Goal: Transaction & Acquisition: Book appointment/travel/reservation

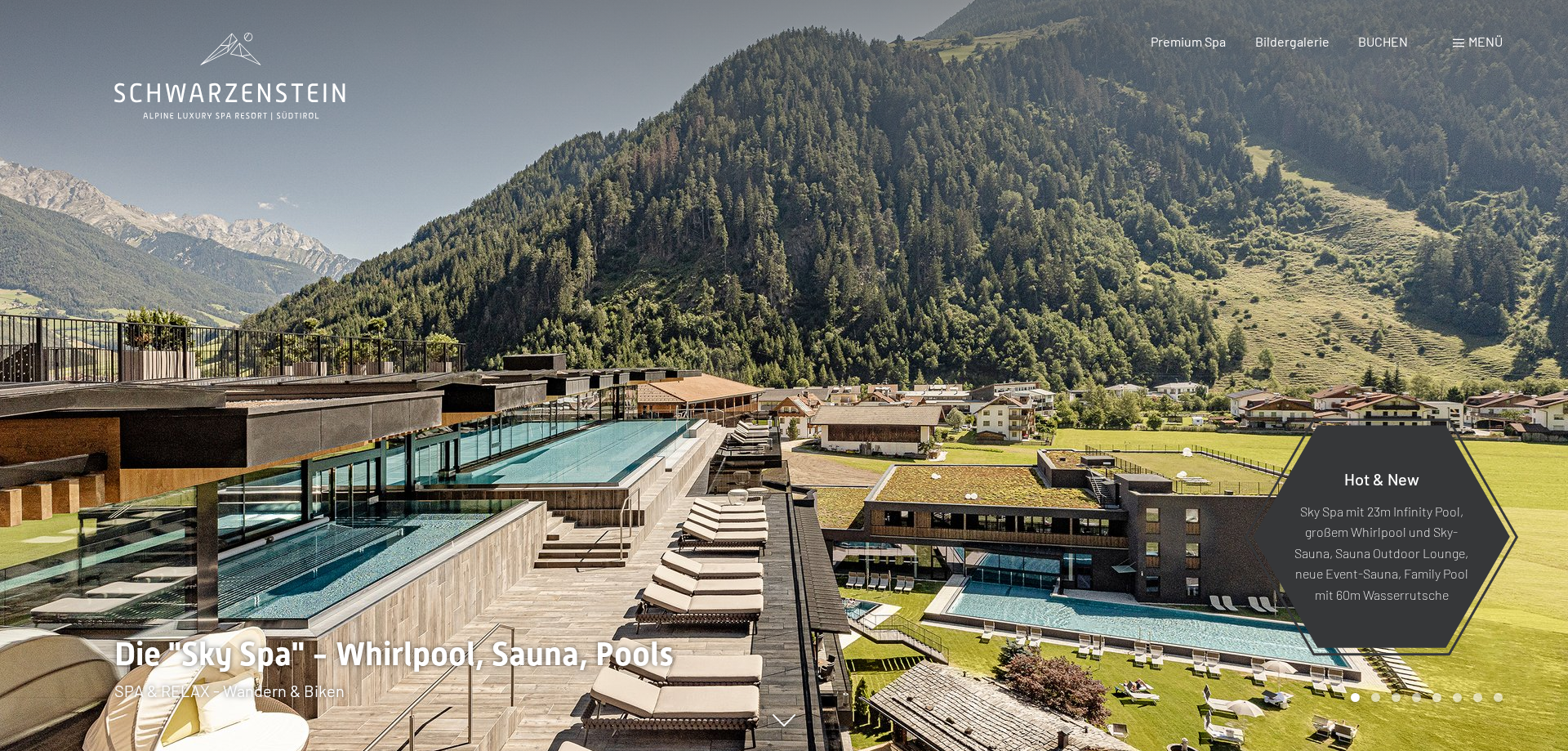
click at [1368, 37] on span "BUCHEN" at bounding box center [1383, 41] width 49 height 15
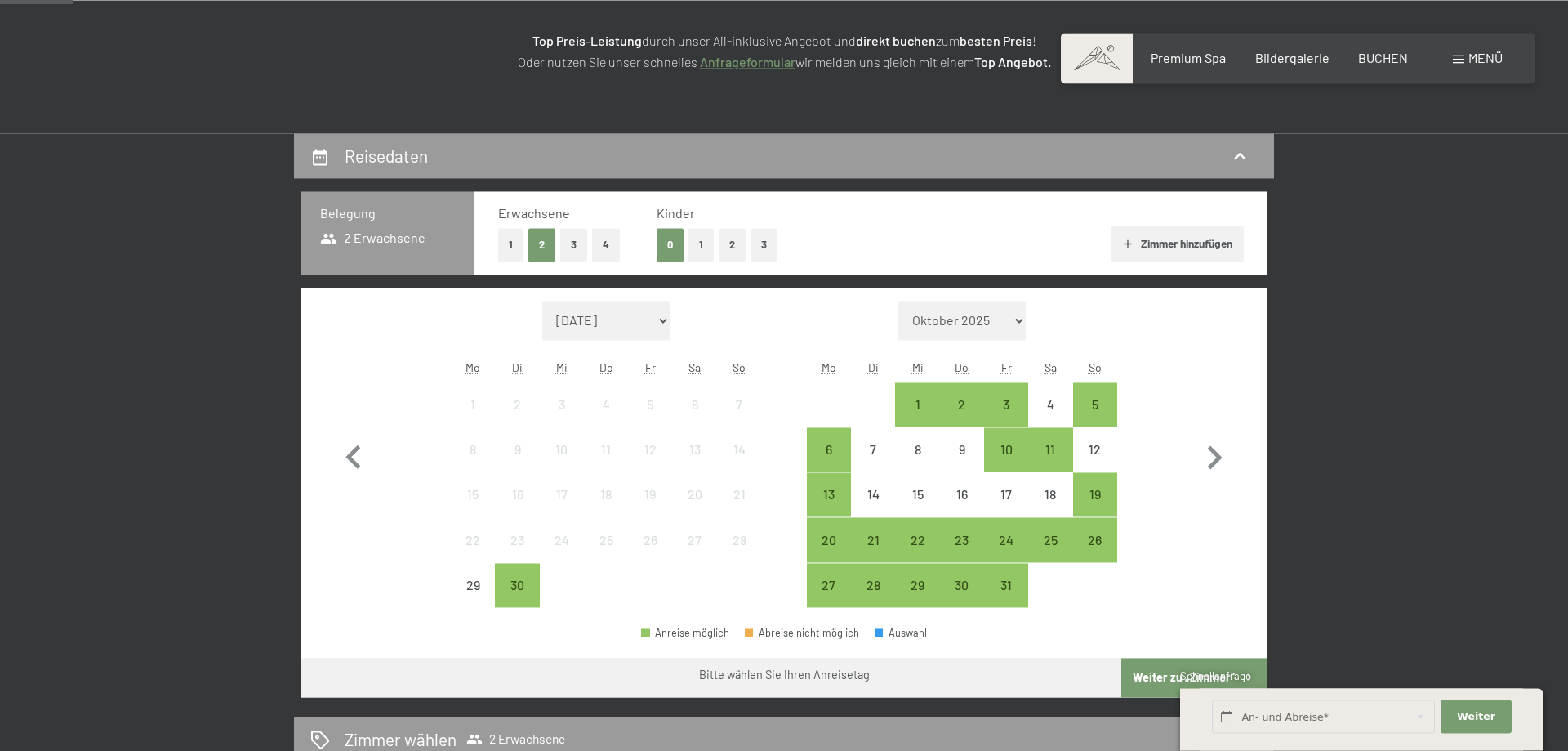
scroll to position [280, 0]
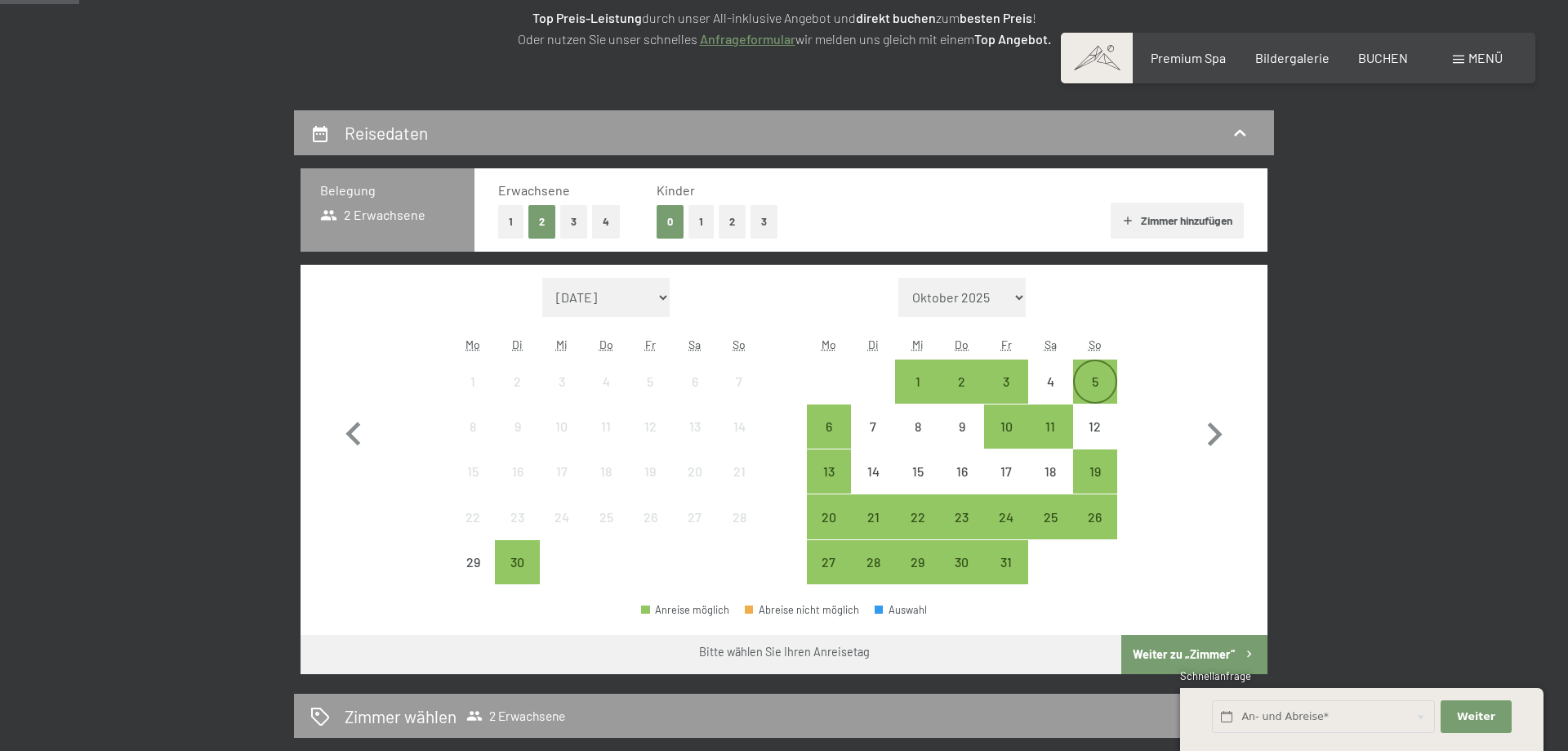
click at [1101, 374] on div "5" at bounding box center [1095, 382] width 41 height 41
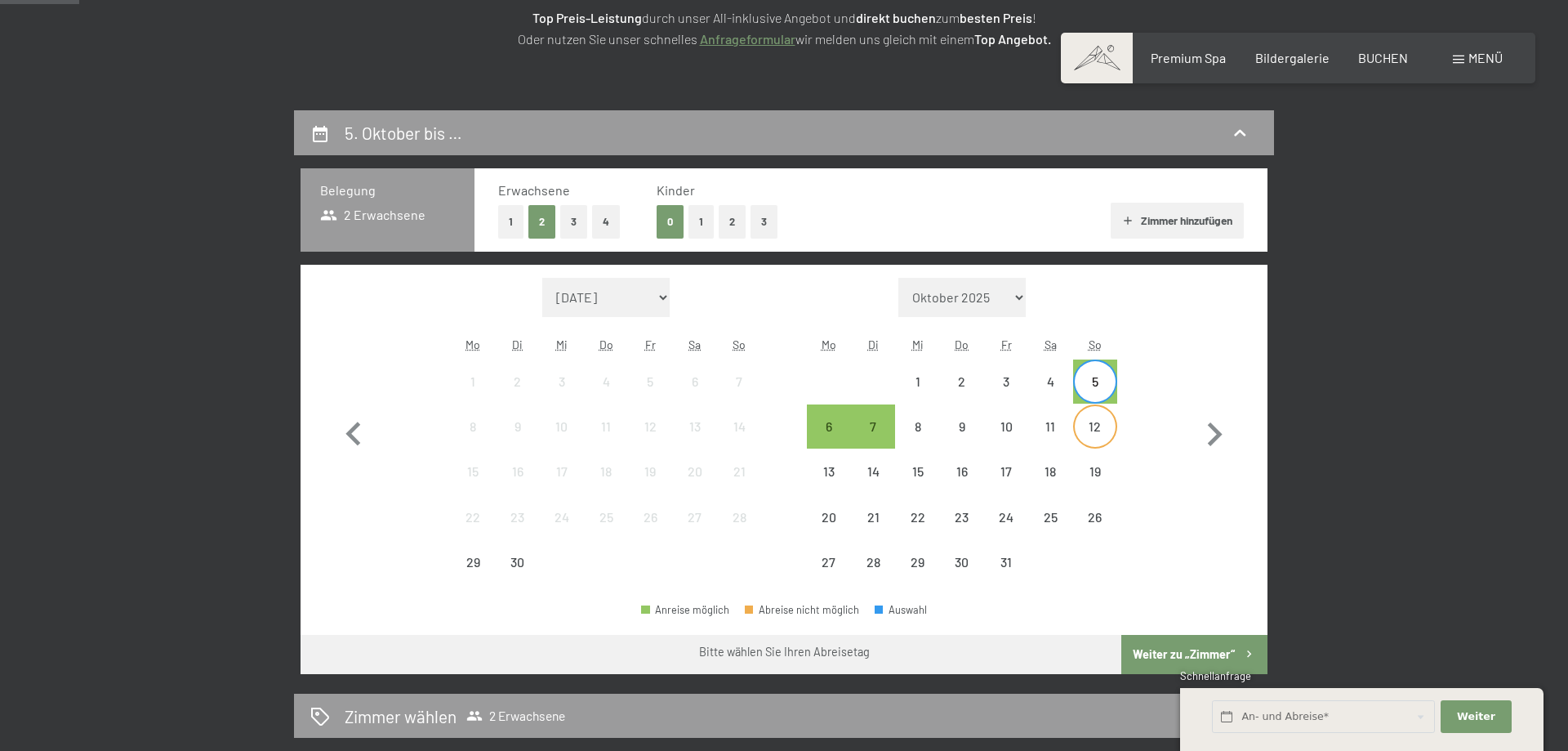
click at [1098, 426] on div "12" at bounding box center [1095, 441] width 41 height 41
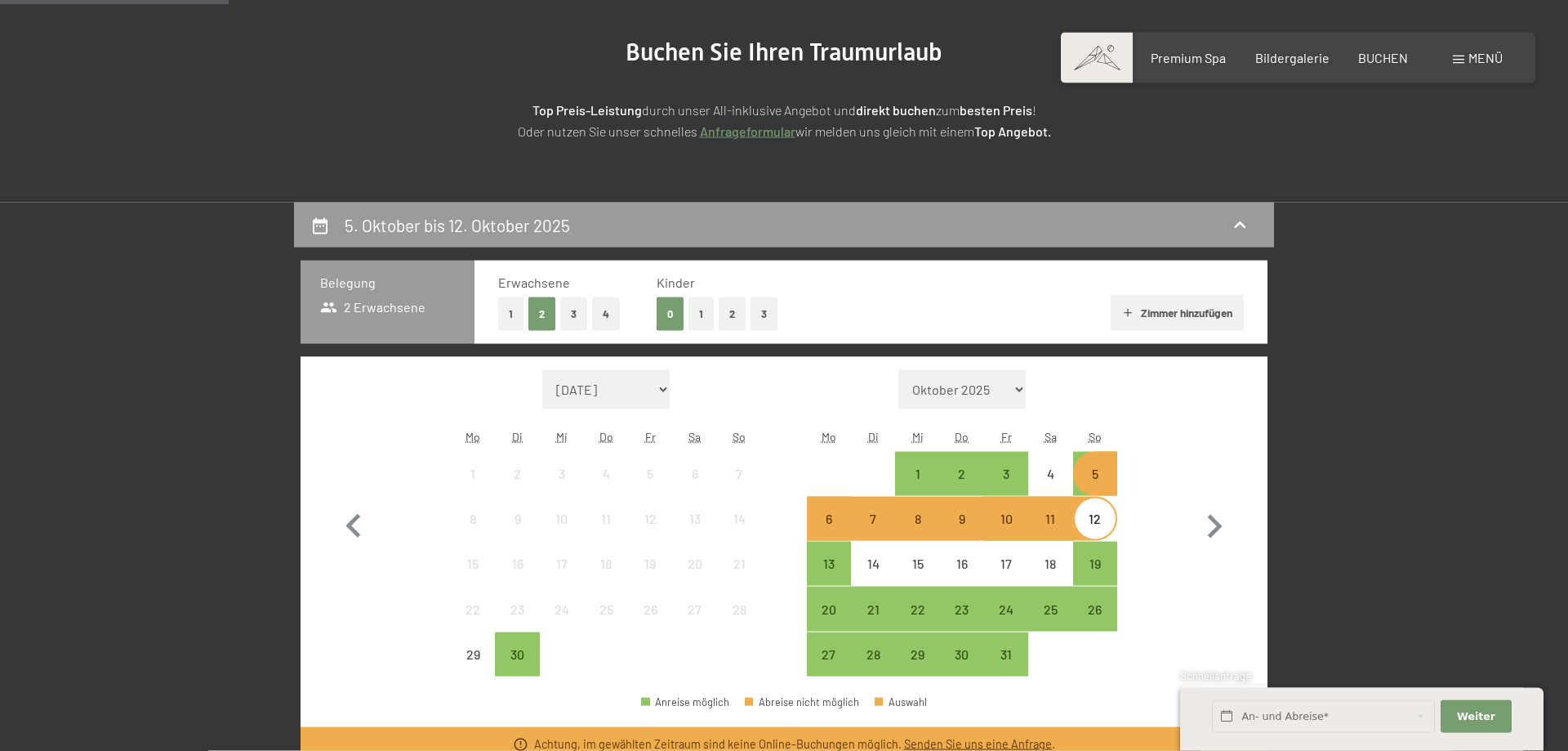
scroll to position [187, 0]
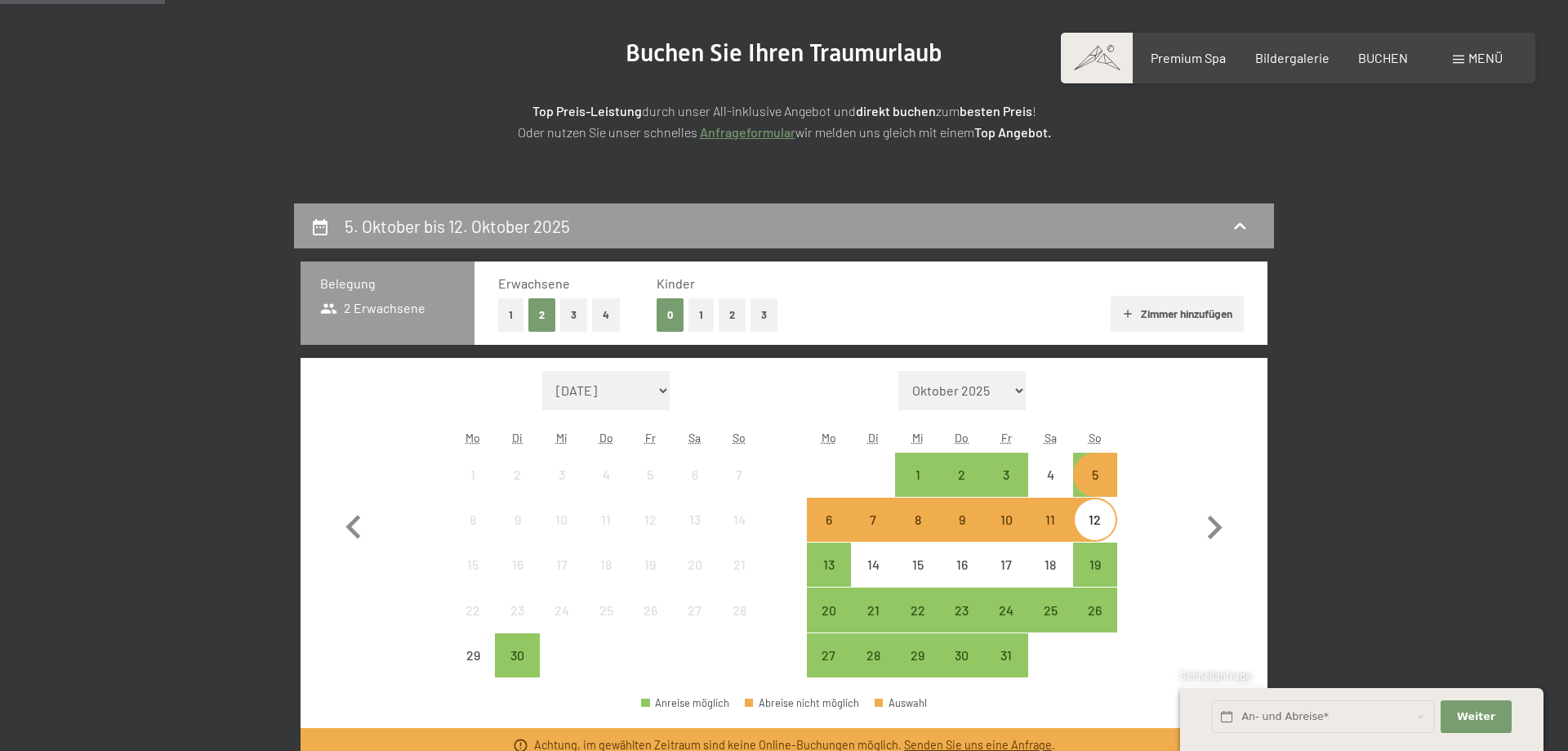
click at [1475, 57] on span "Menü" at bounding box center [1485, 57] width 34 height 15
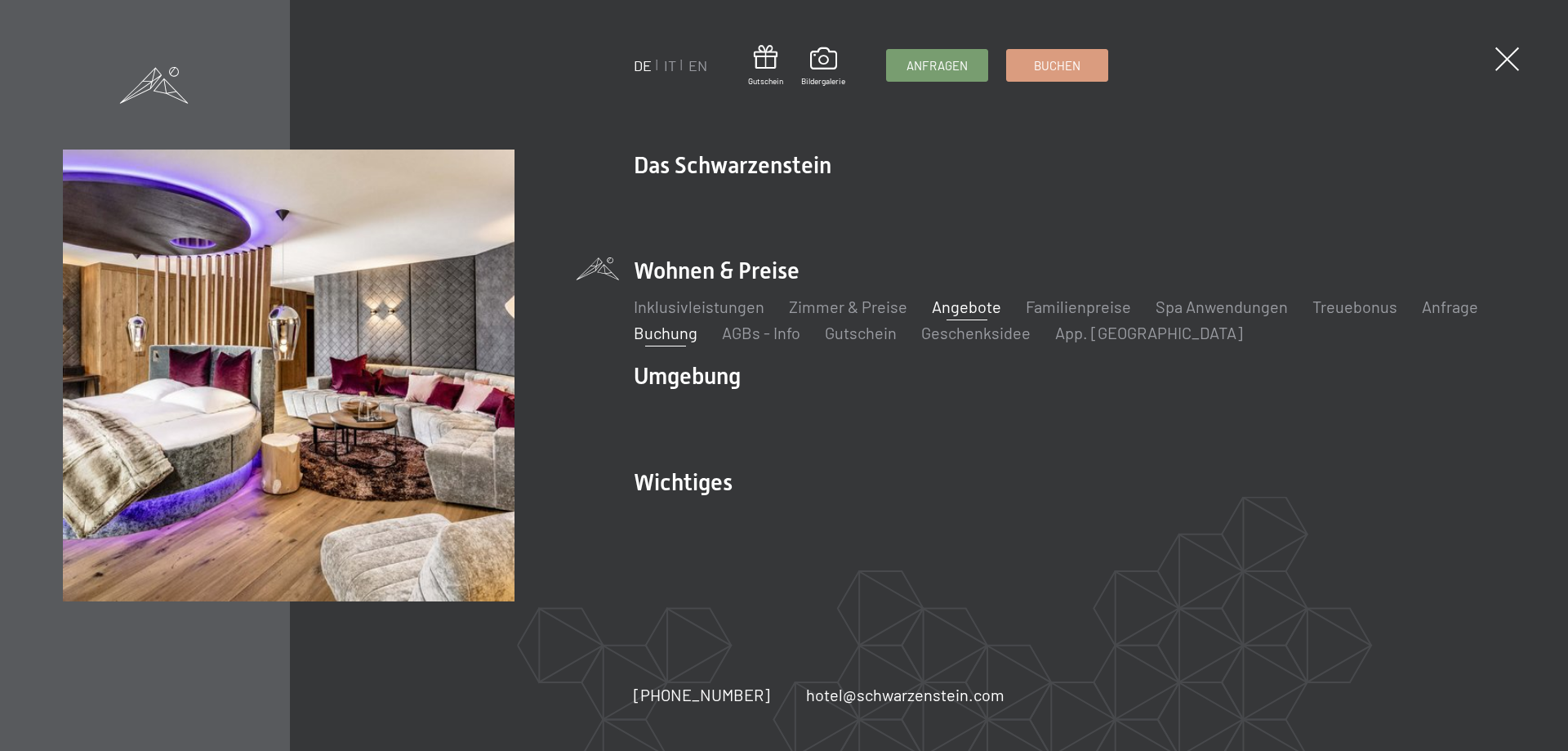
click at [951, 309] on link "Angebote" at bounding box center [966, 306] width 69 height 20
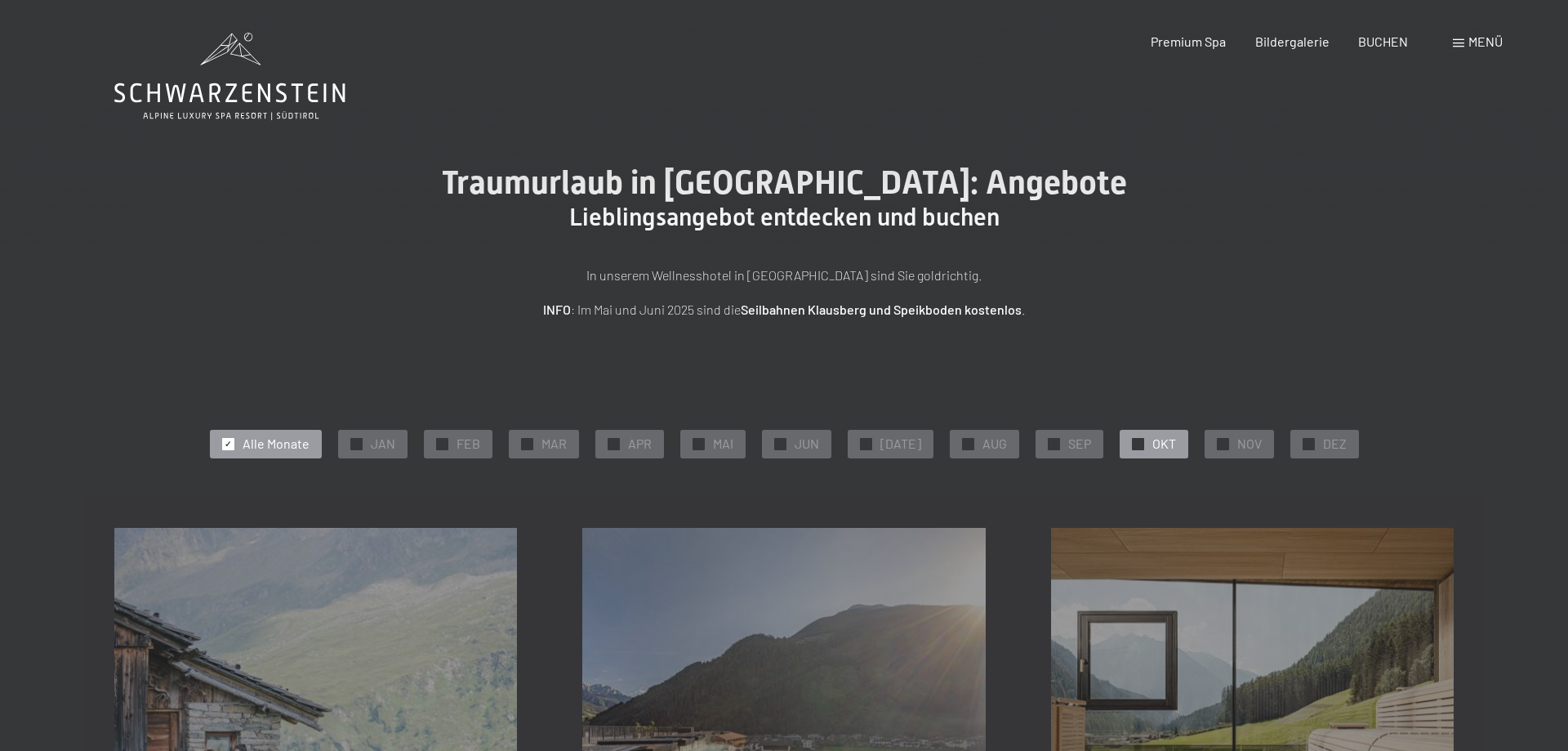
click at [1142, 448] on div "✓ OKT" at bounding box center [1154, 443] width 69 height 28
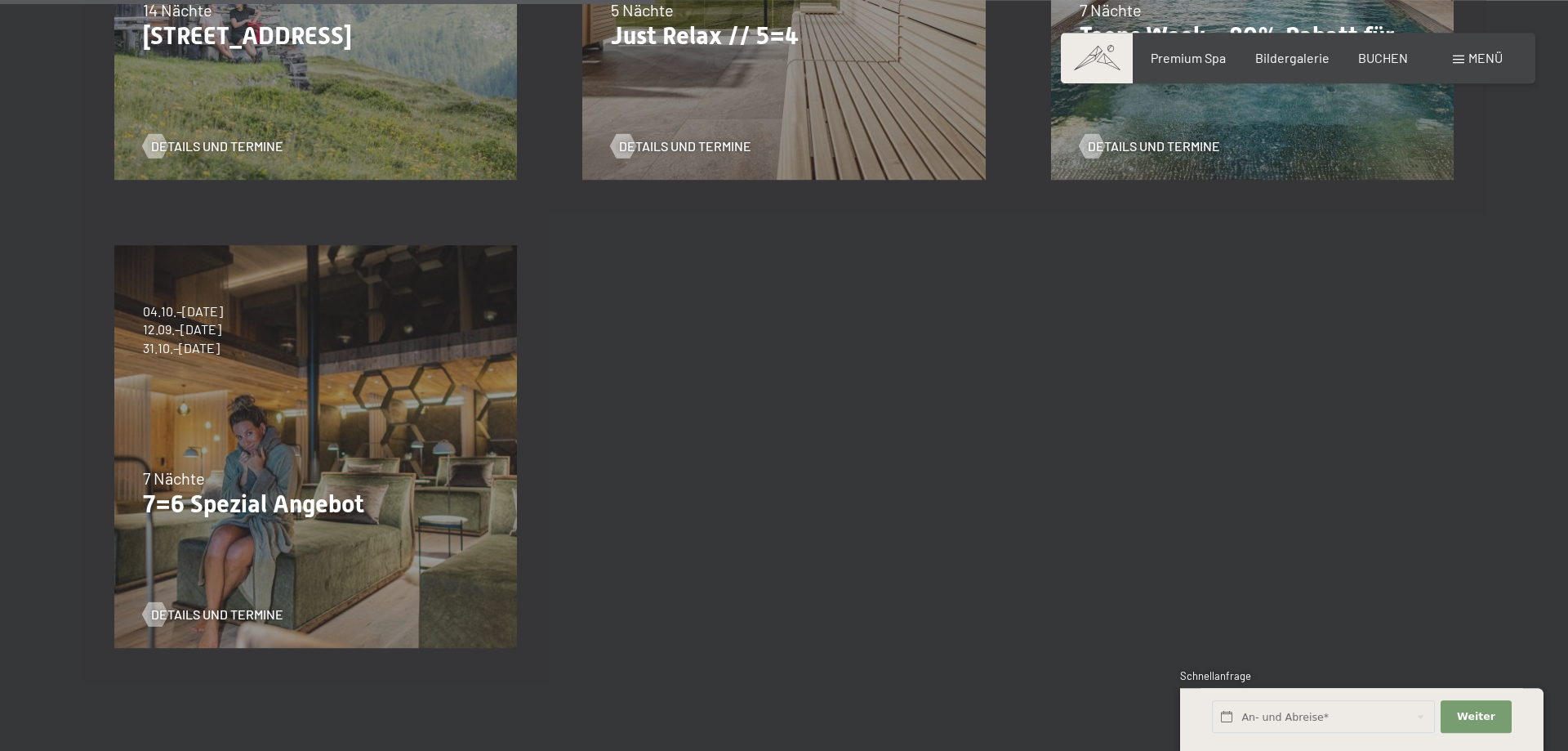
scroll to position [838, 0]
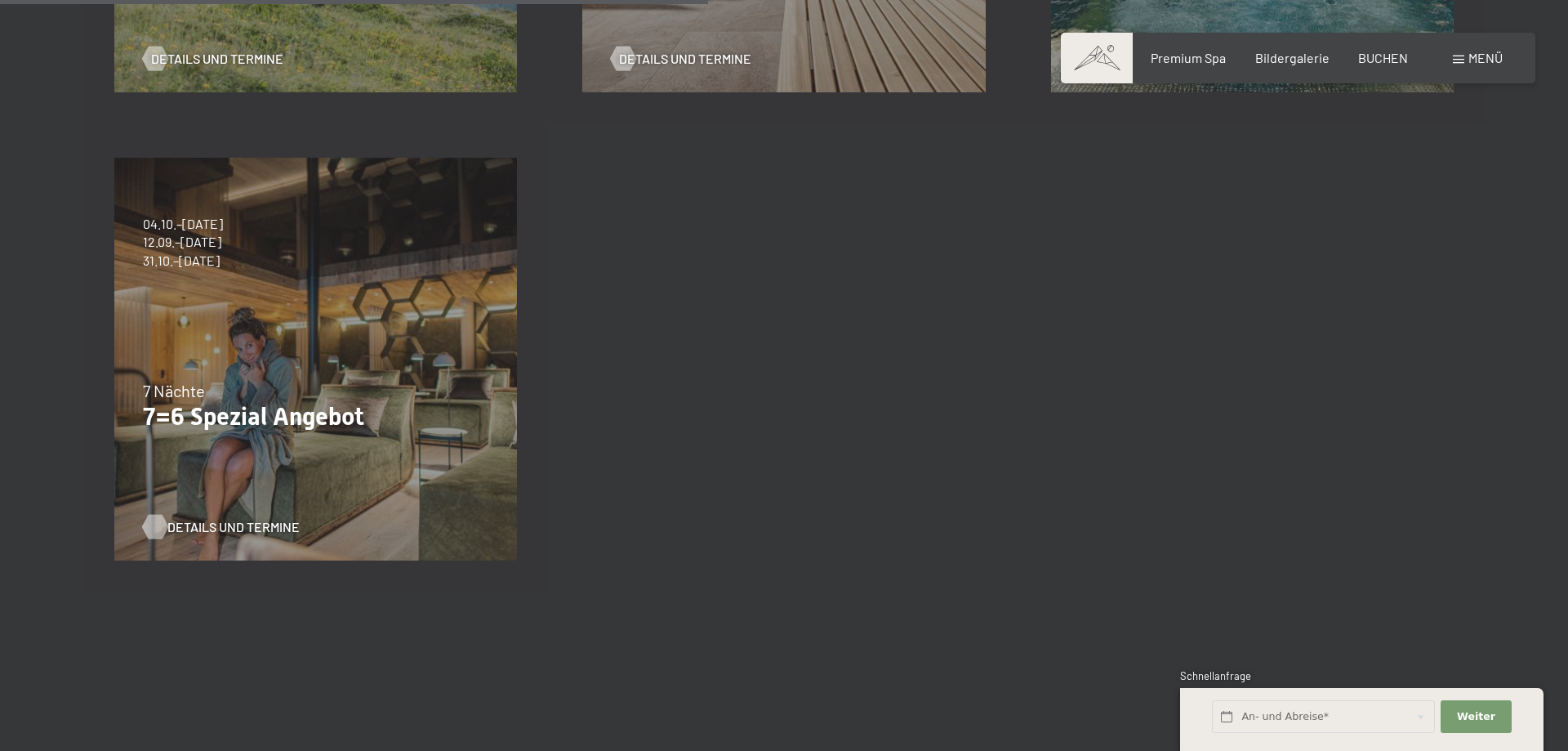
click at [236, 522] on span "Details und Termine" at bounding box center [233, 527] width 132 height 18
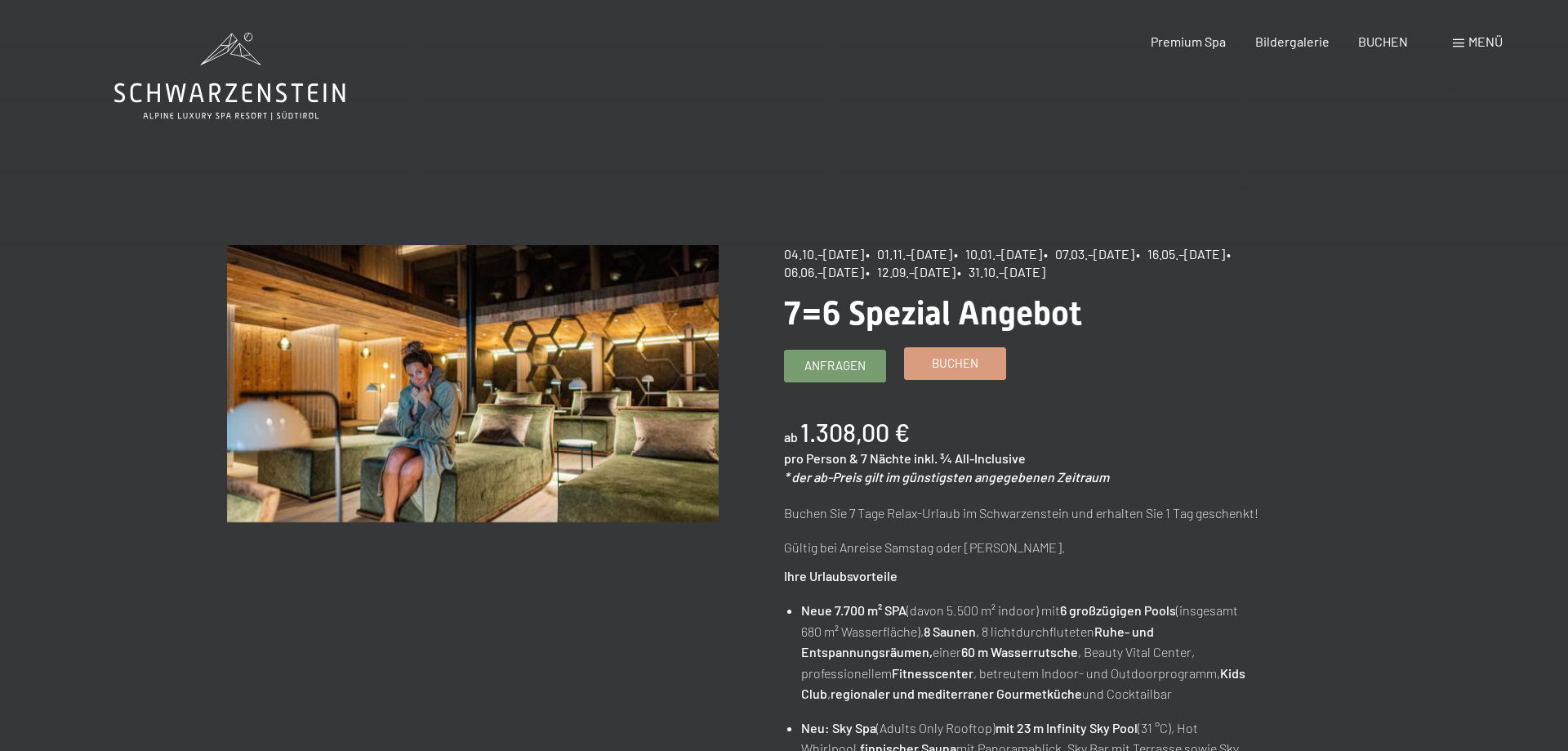
click at [957, 367] on span "Buchen" at bounding box center [955, 363] width 47 height 17
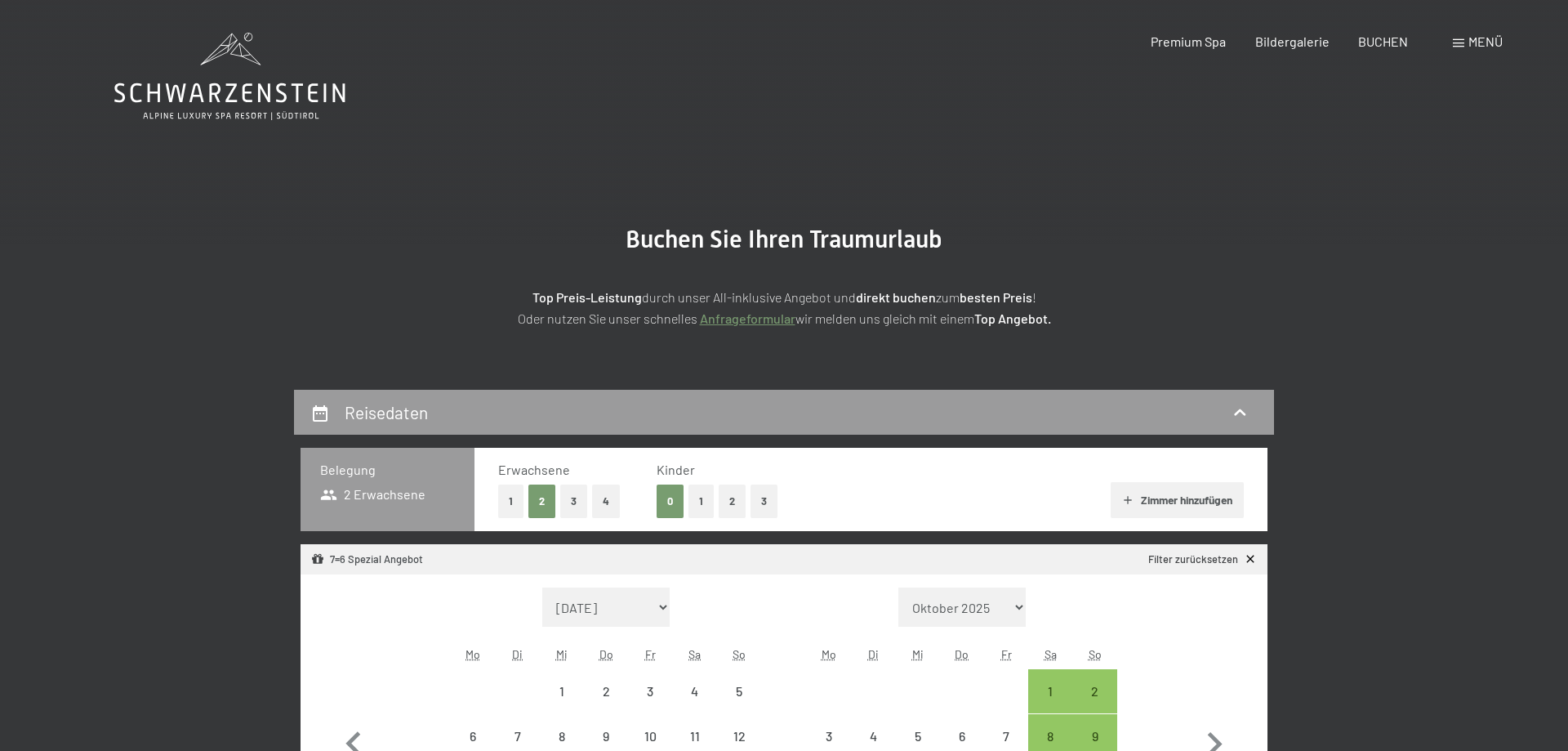
select select "2025-10-01"
select select "2025-11-01"
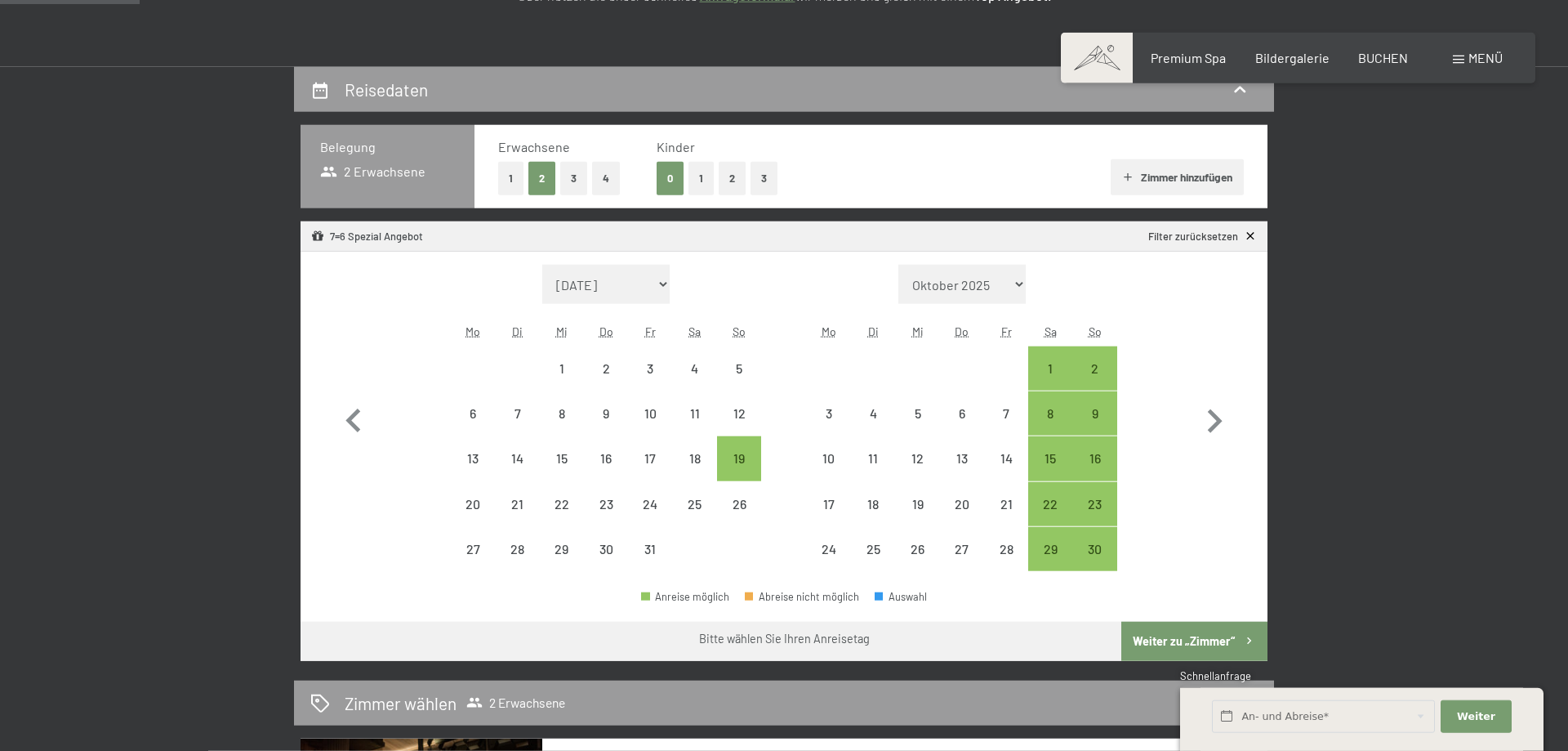
scroll to position [373, 0]
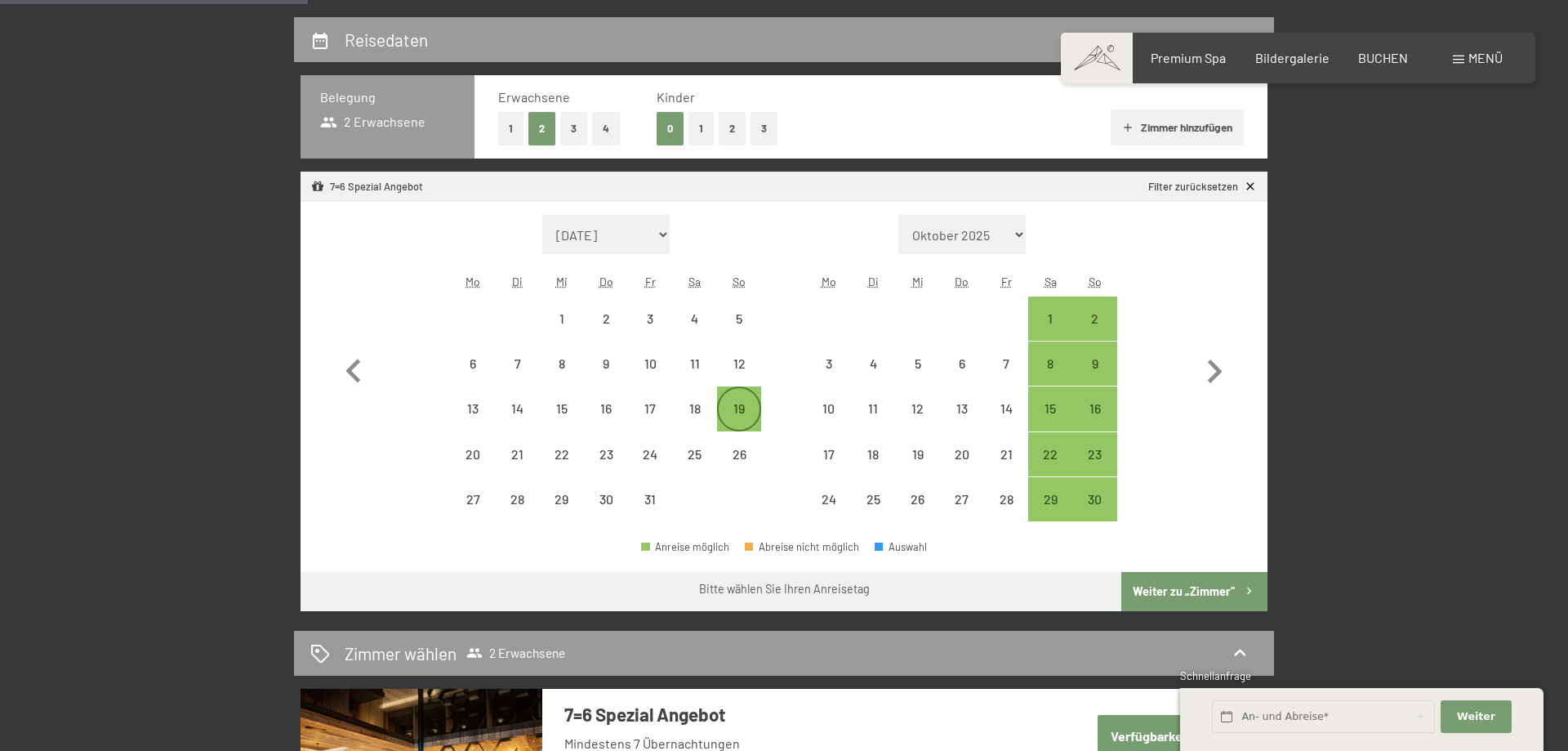
click at [738, 407] on div "19" at bounding box center [739, 423] width 41 height 41
select select "2025-10-01"
select select "2025-11-01"
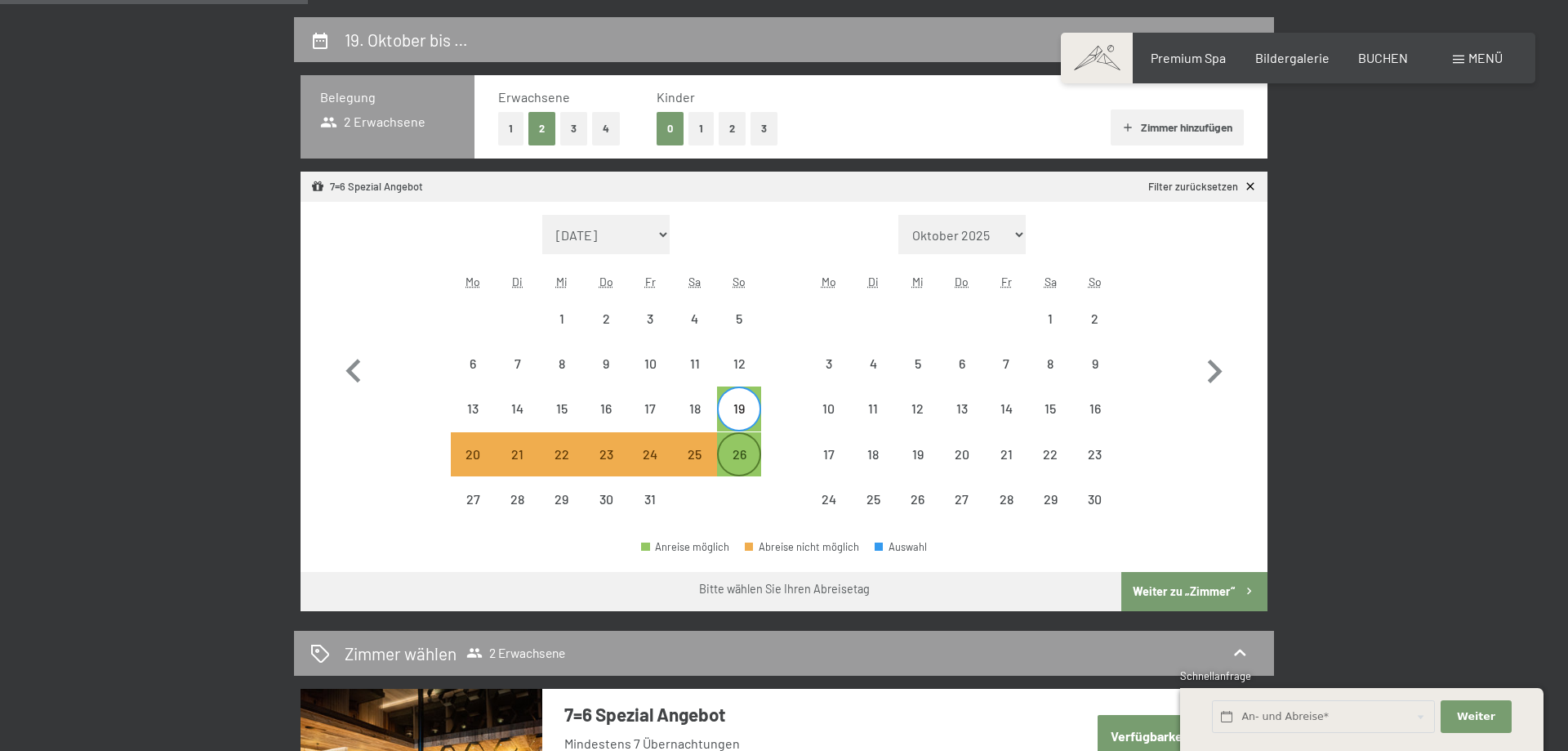
click at [736, 451] on div "26" at bounding box center [739, 468] width 41 height 41
select select "2025-10-01"
select select "2025-11-01"
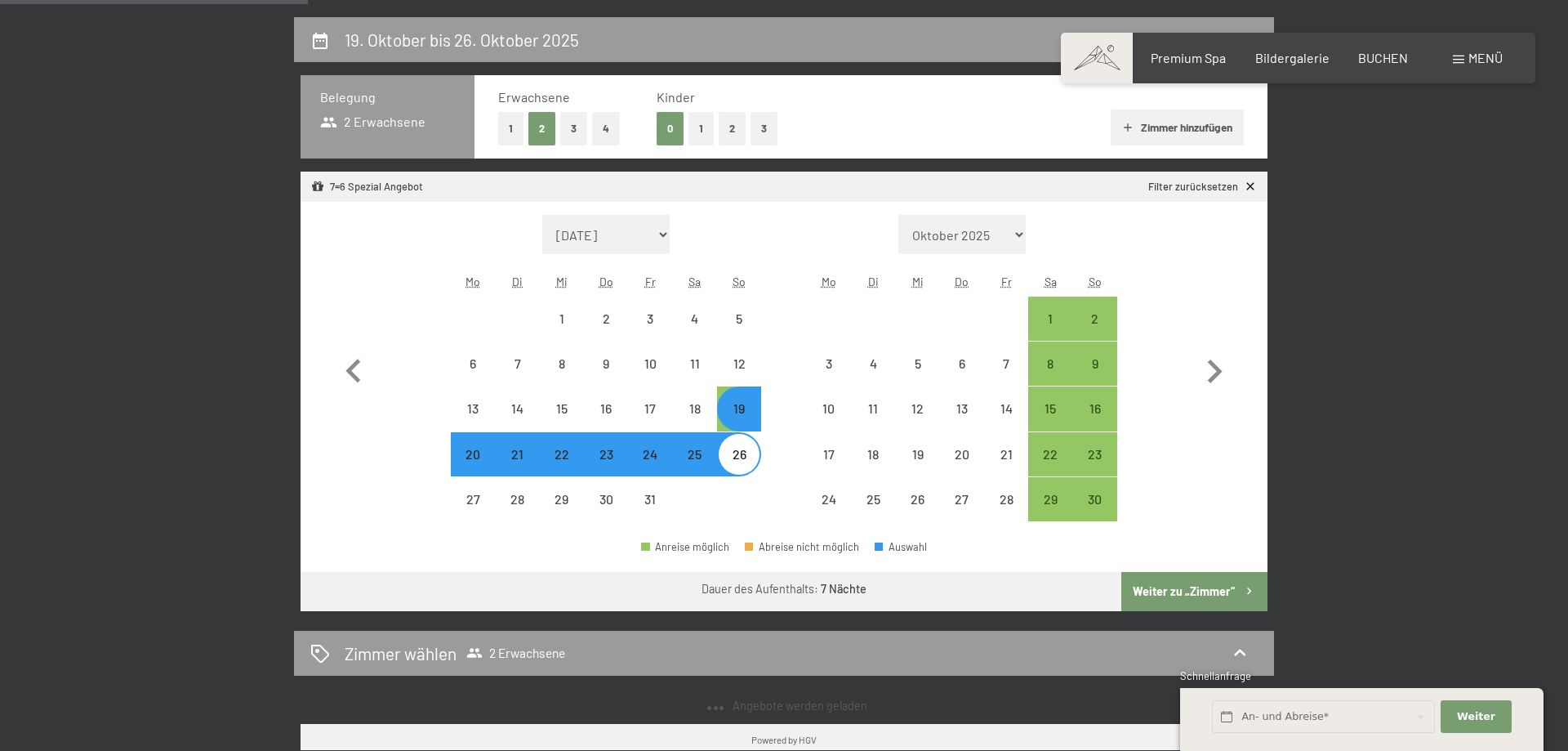
select select "2025-10-01"
select select "2025-11-01"
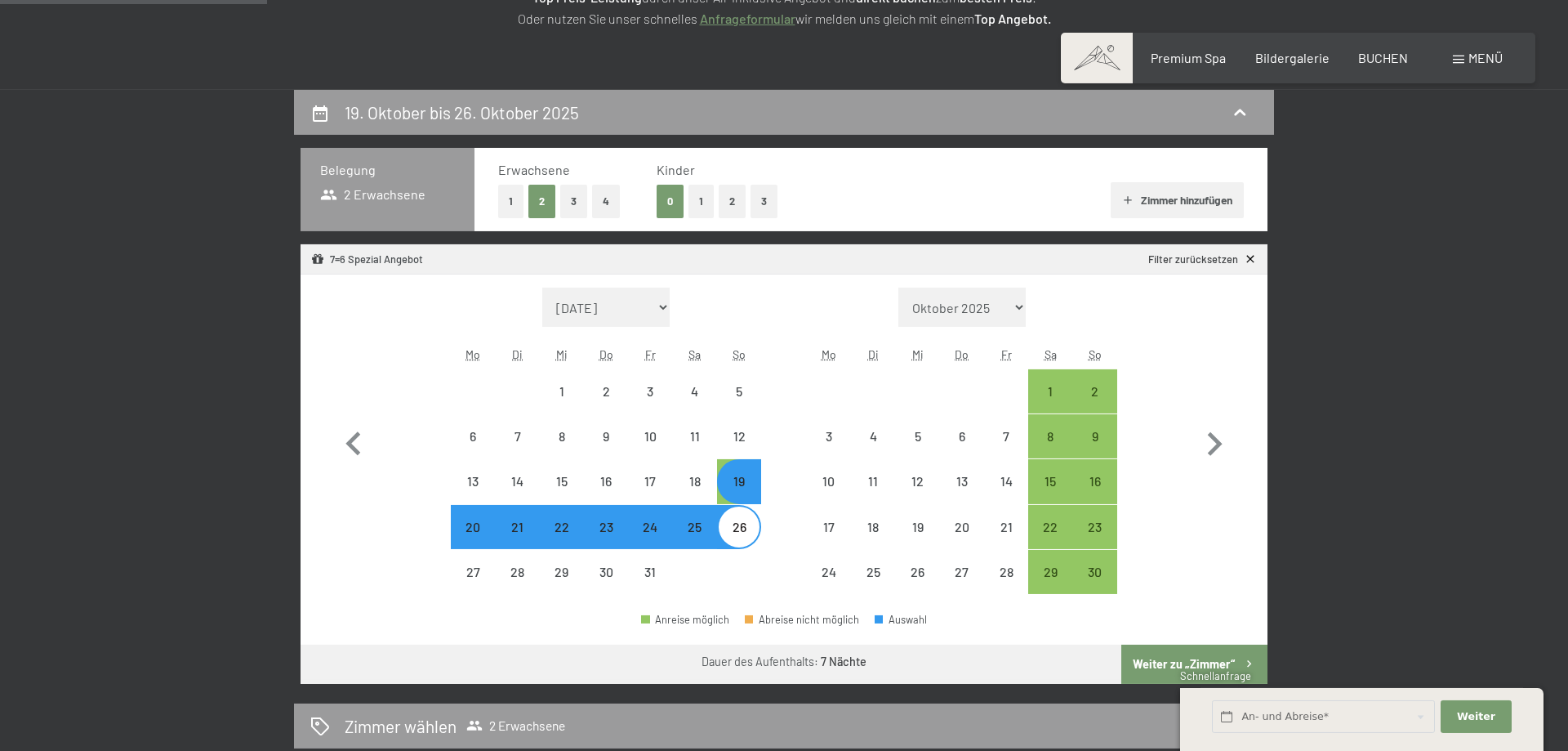
scroll to position [280, 0]
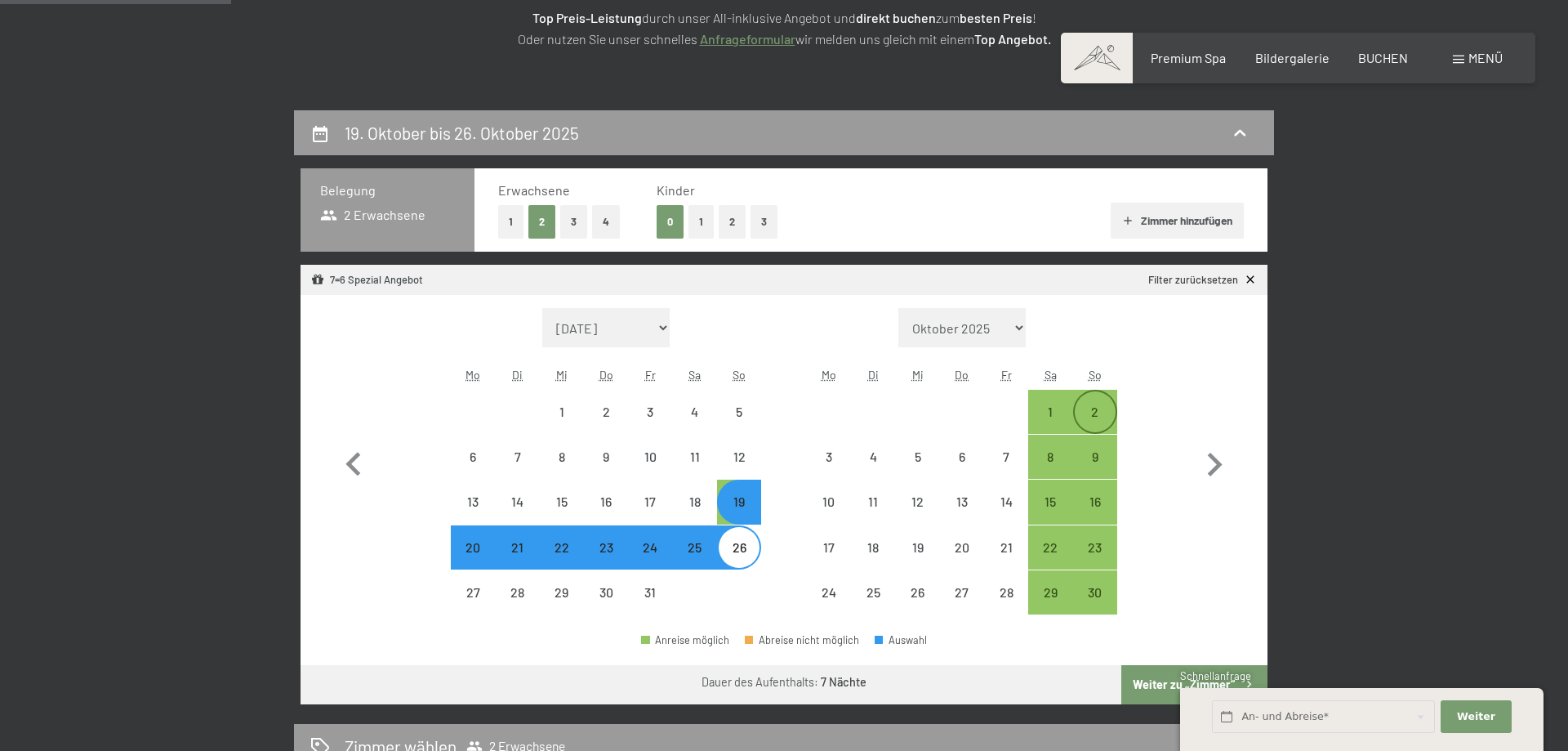
click at [1103, 405] on div "2" at bounding box center [1095, 425] width 41 height 41
select select "2025-10-01"
select select "2025-11-01"
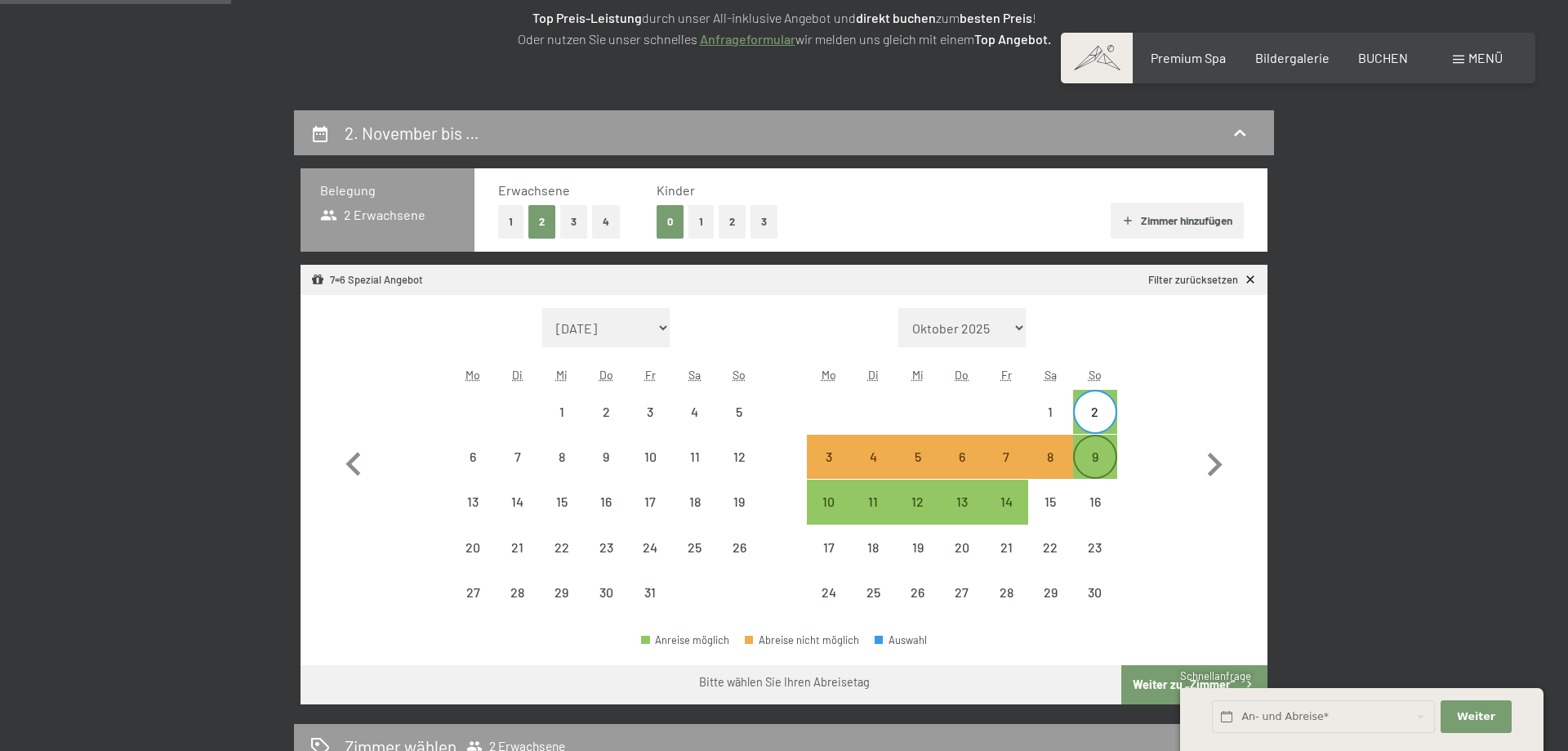
click at [1100, 453] on div "9" at bounding box center [1095, 471] width 41 height 41
select select "2025-10-01"
select select "2025-11-01"
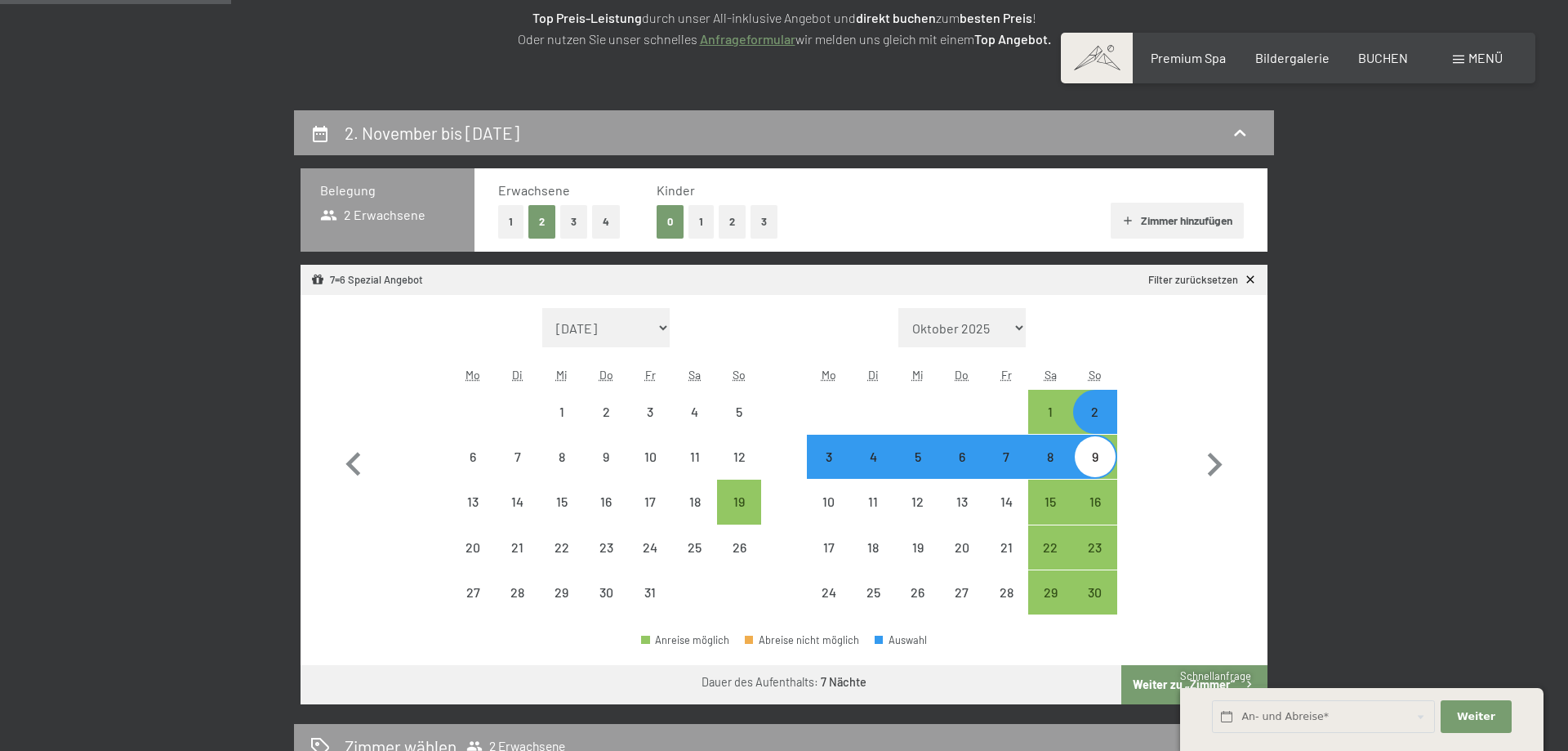
select select "2025-10-01"
select select "2025-11-01"
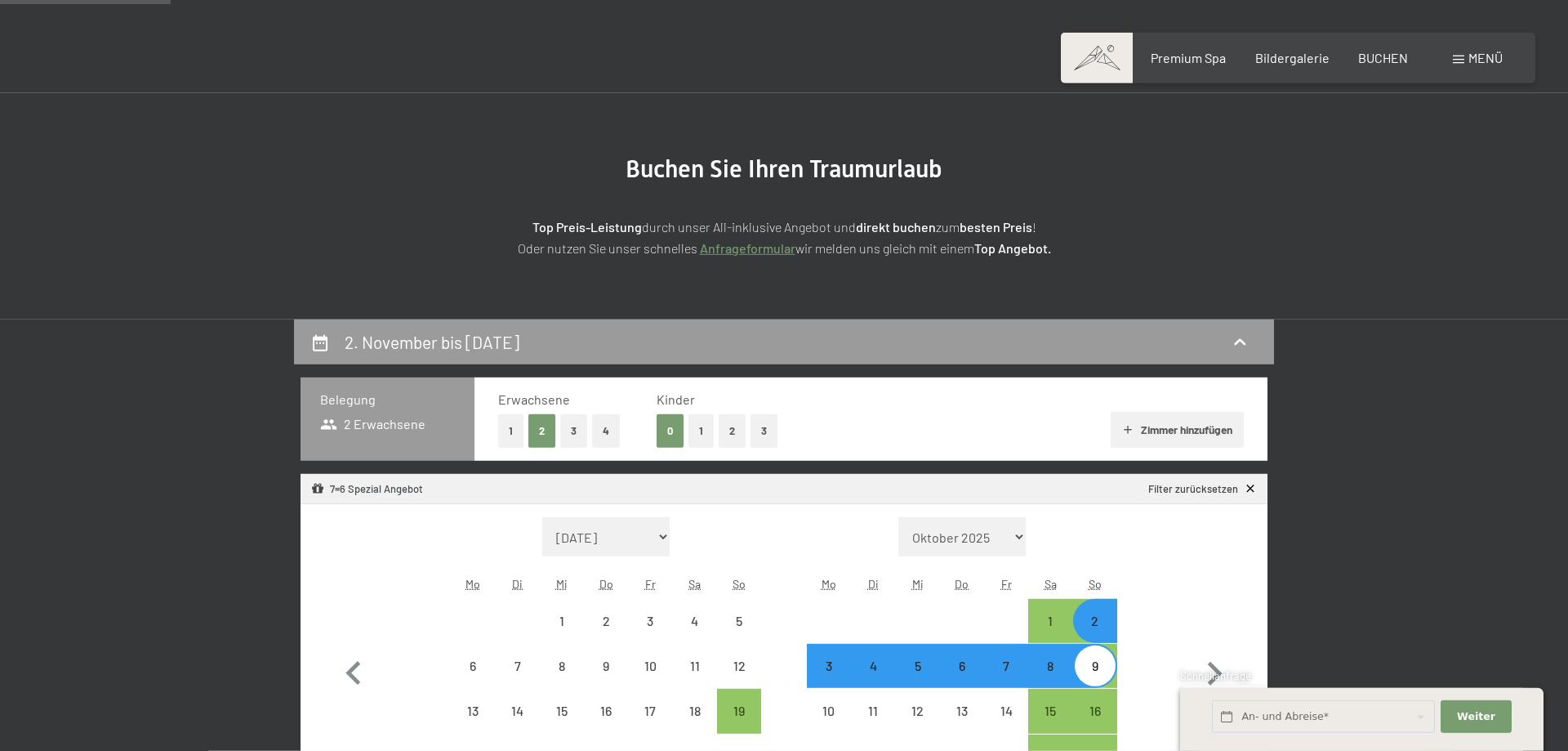
scroll to position [0, 0]
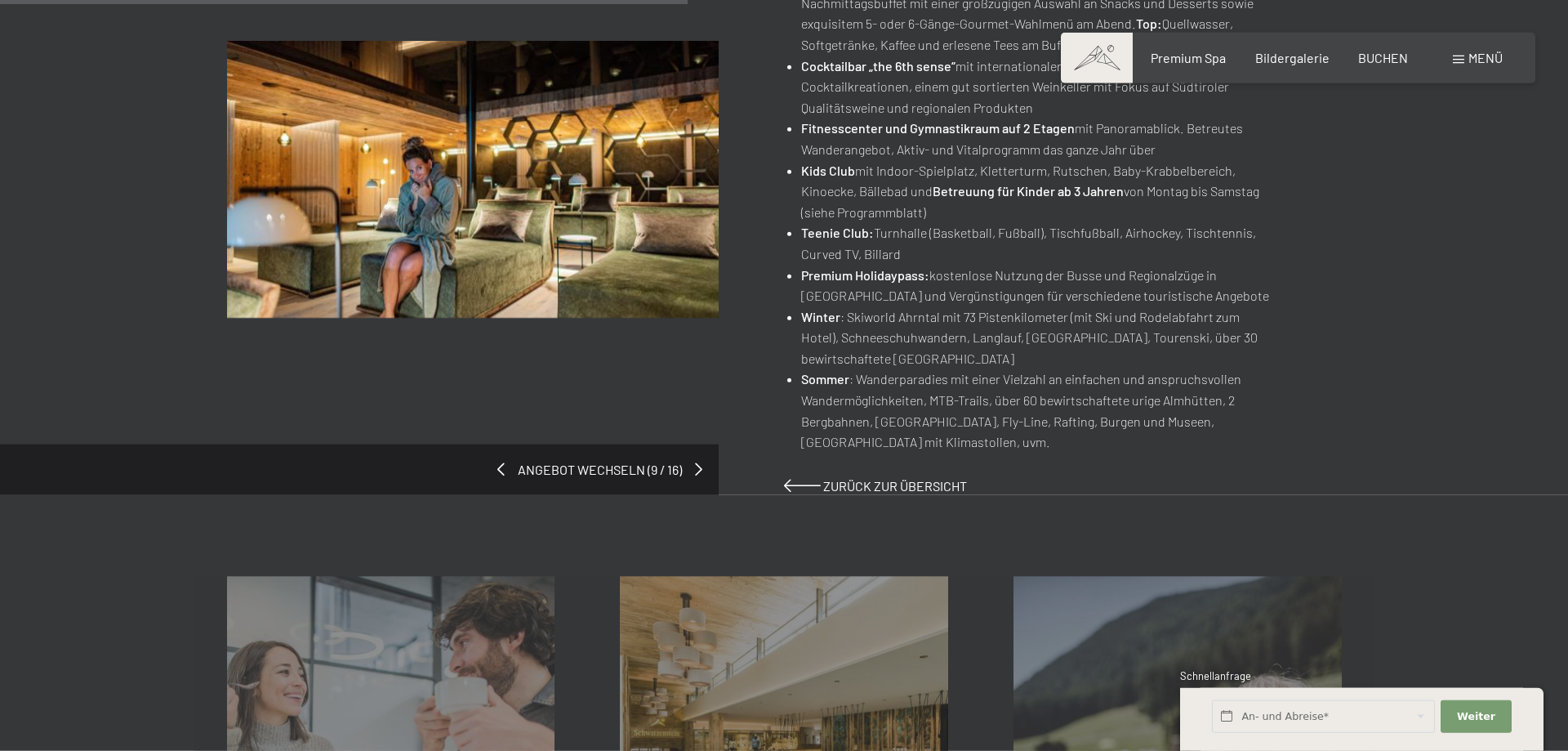
scroll to position [745, 0]
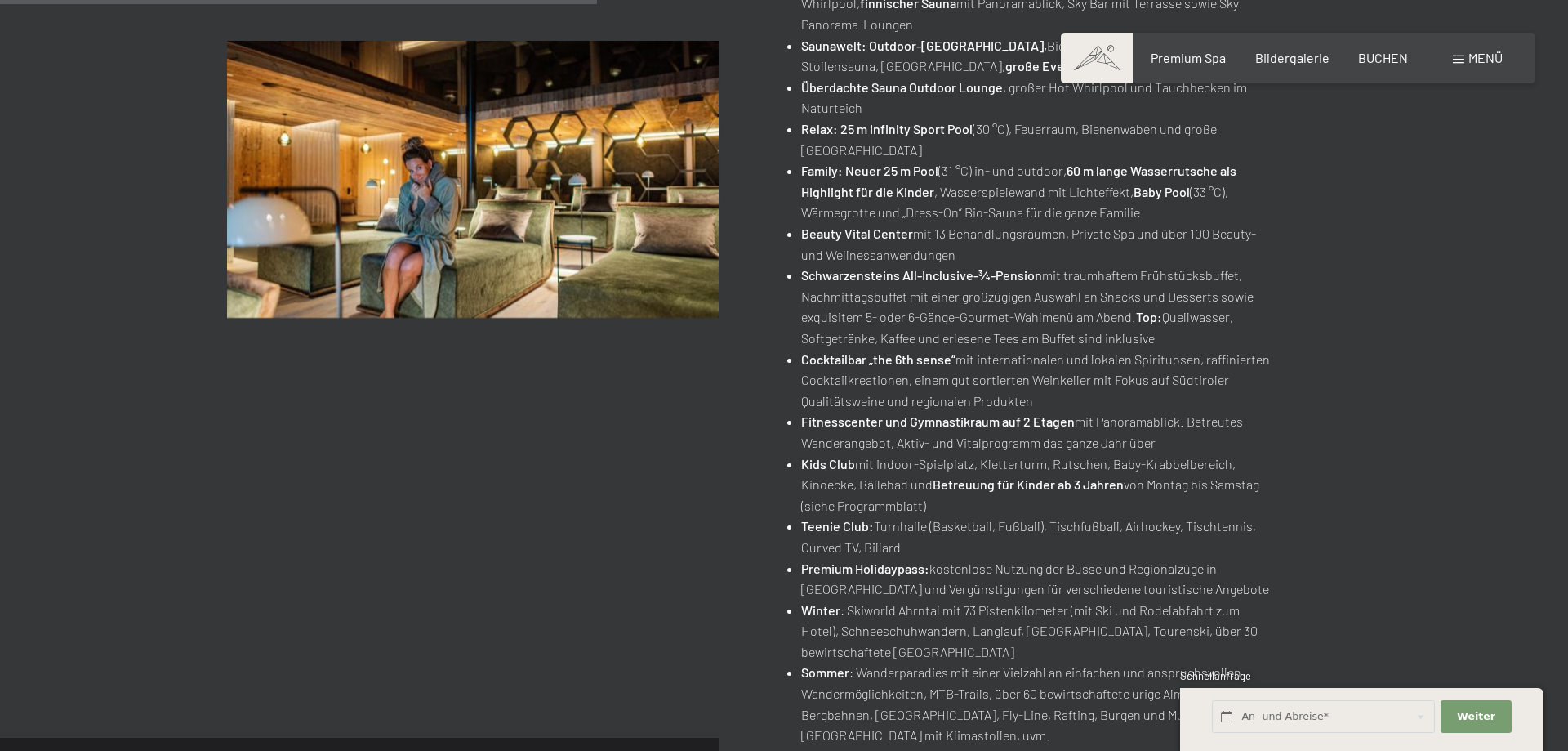
click at [1475, 60] on span "Menü" at bounding box center [1485, 57] width 34 height 15
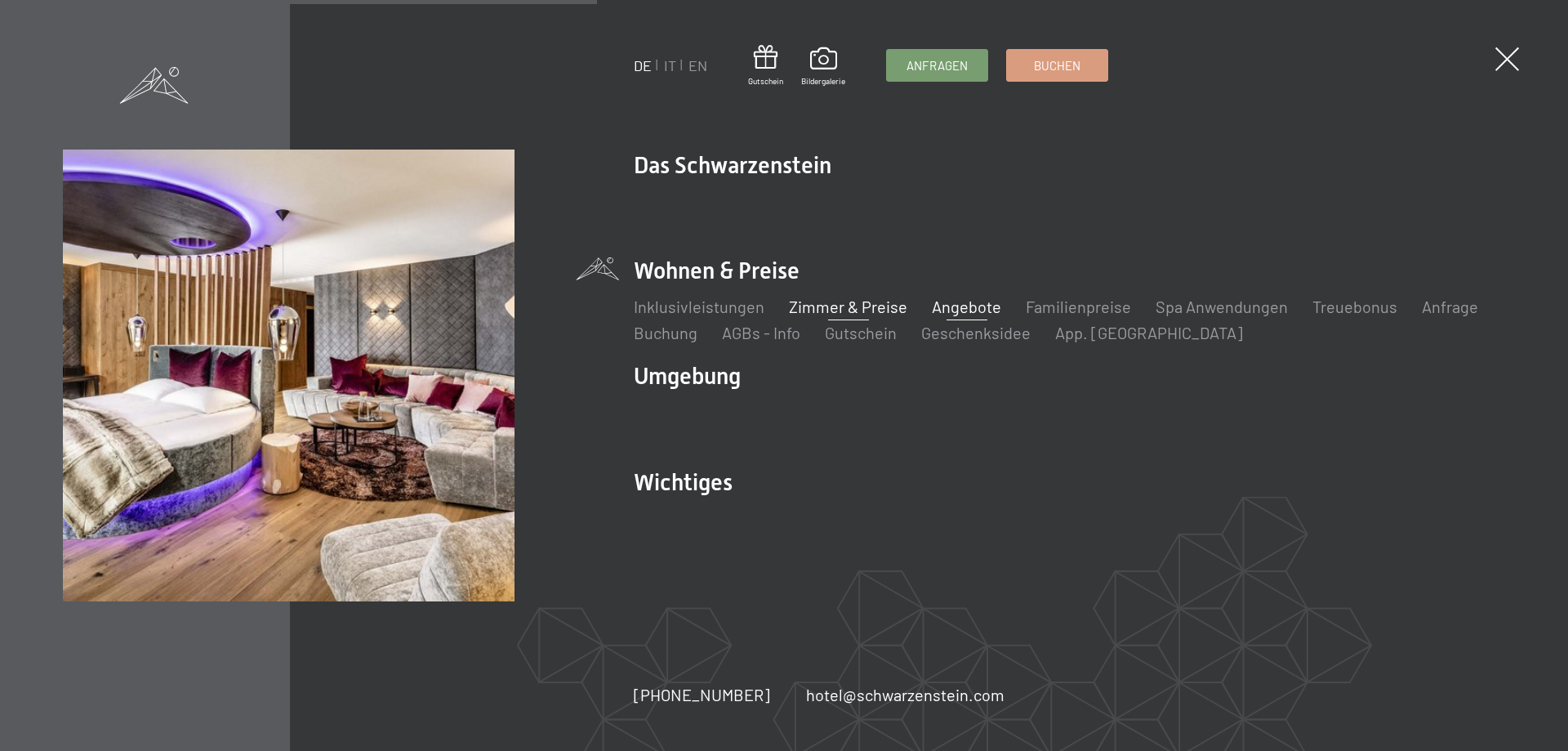
click at [805, 307] on link "Zimmer & Preise" at bounding box center [848, 306] width 118 height 20
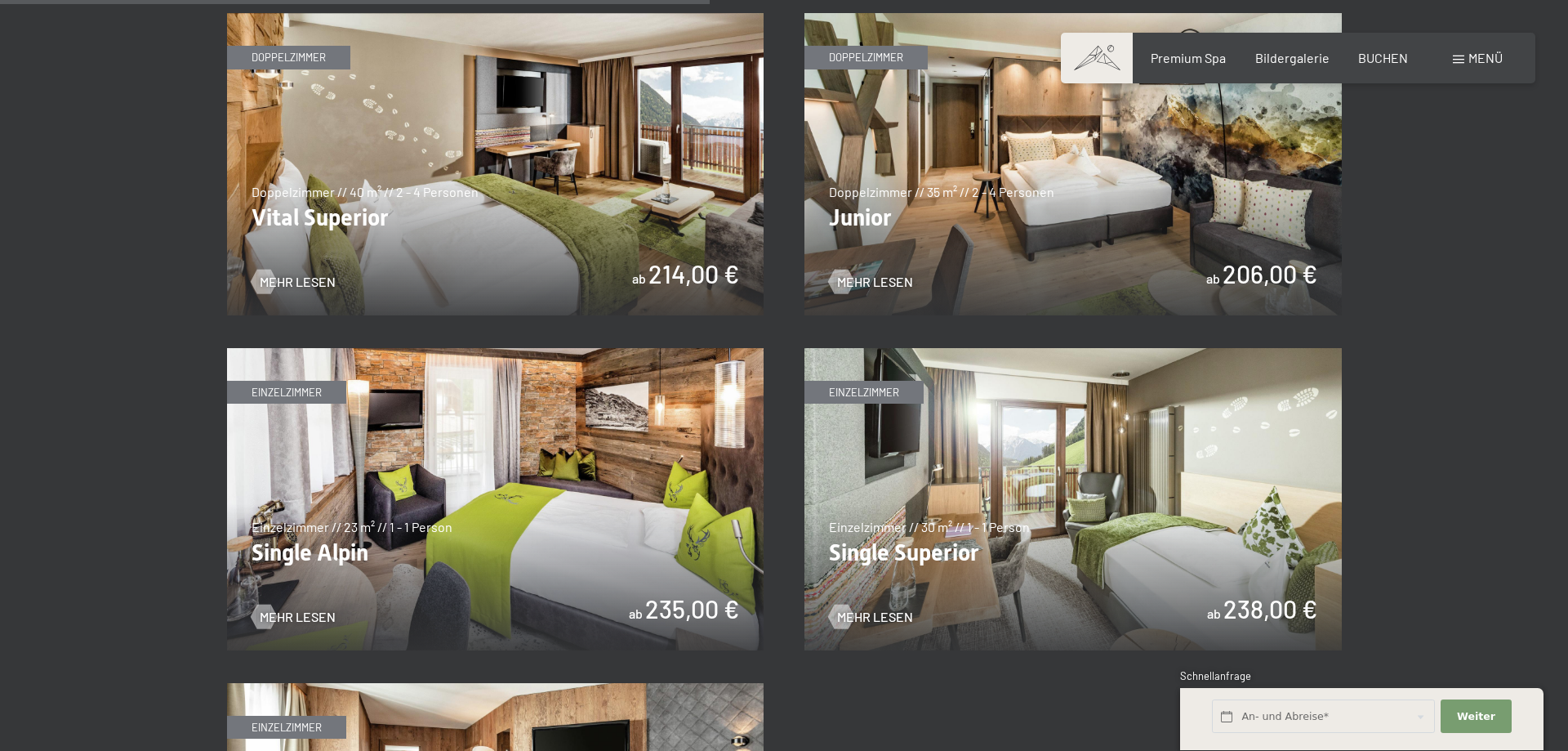
scroll to position [2422, 0]
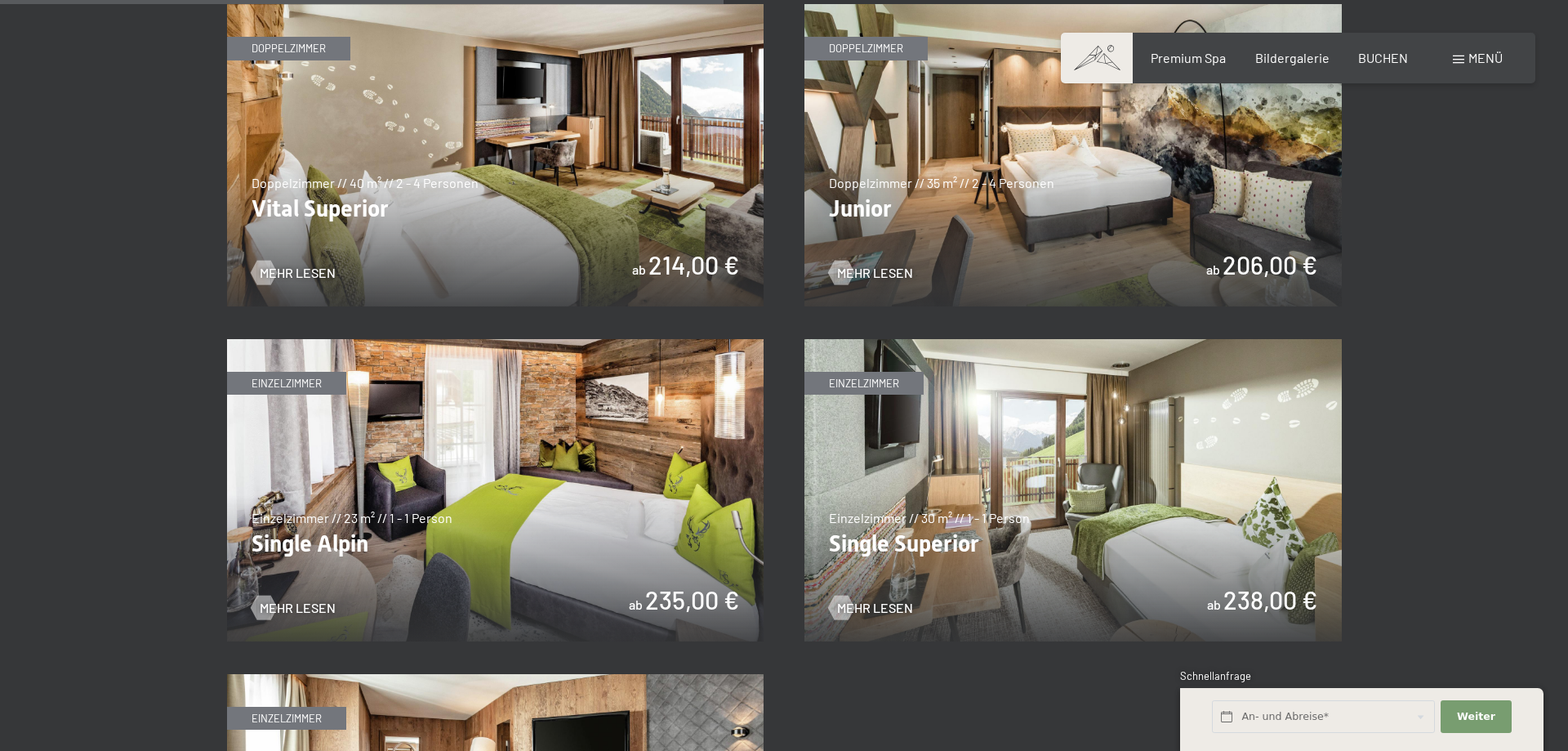
click at [886, 193] on img at bounding box center [1073, 155] width 538 height 303
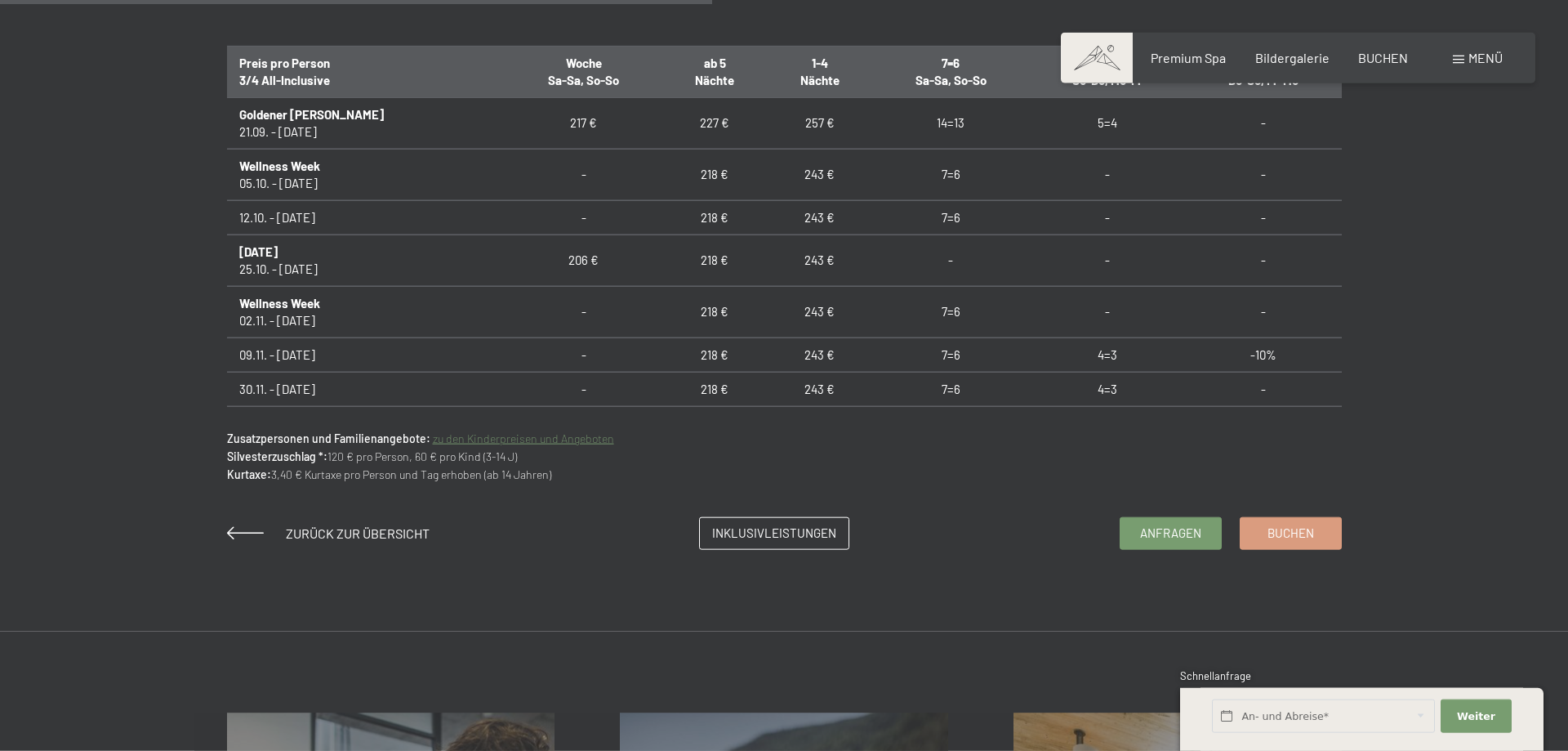
scroll to position [1118, 0]
